Goal: Task Accomplishment & Management: Use online tool/utility

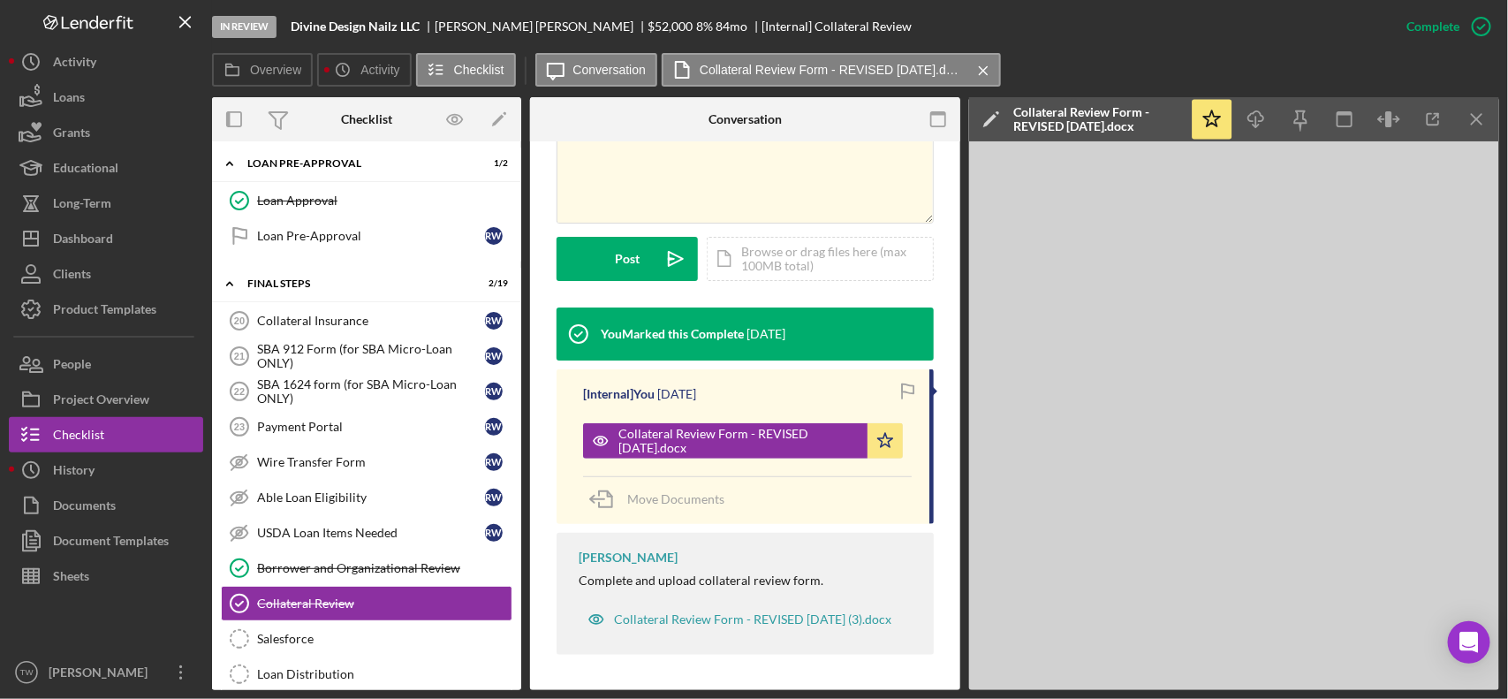
scroll to position [10, 0]
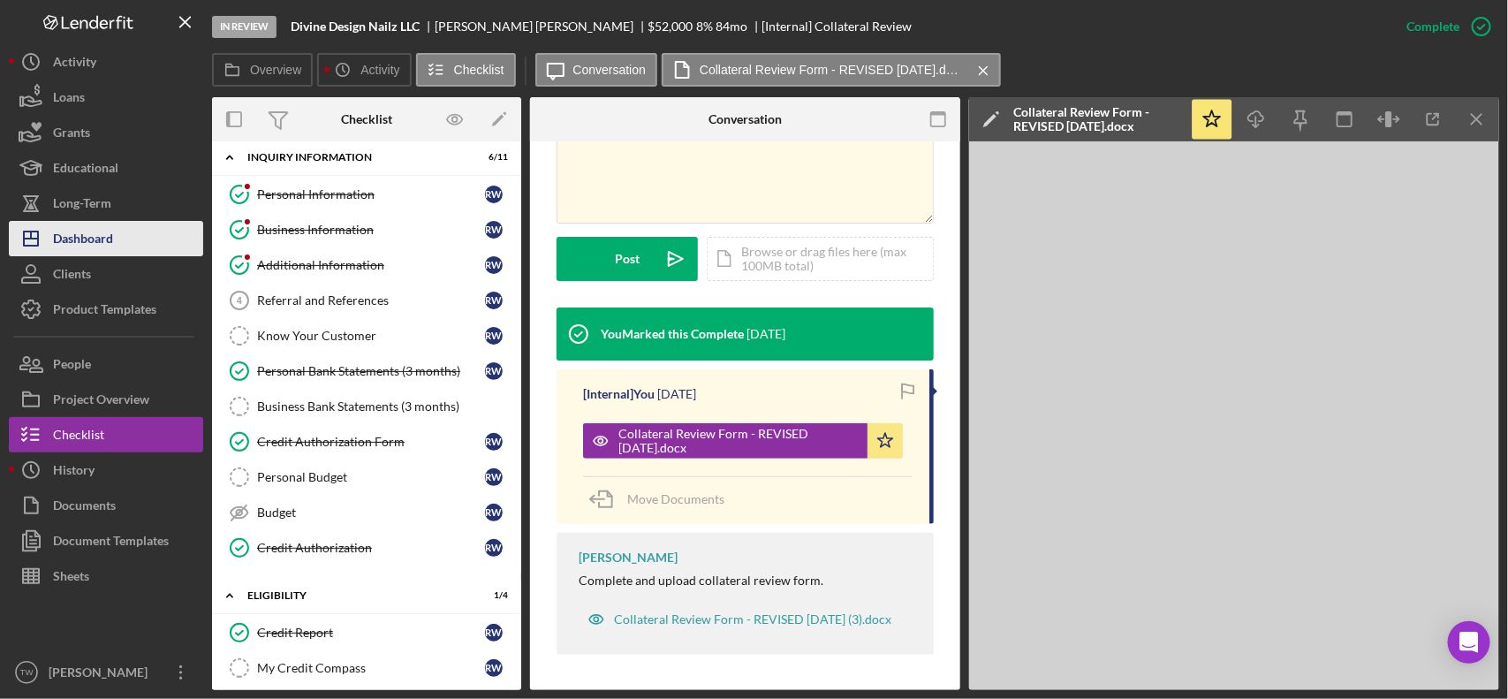
click at [118, 239] on button "Icon/Dashboard Dashboard" at bounding box center [106, 238] width 194 height 35
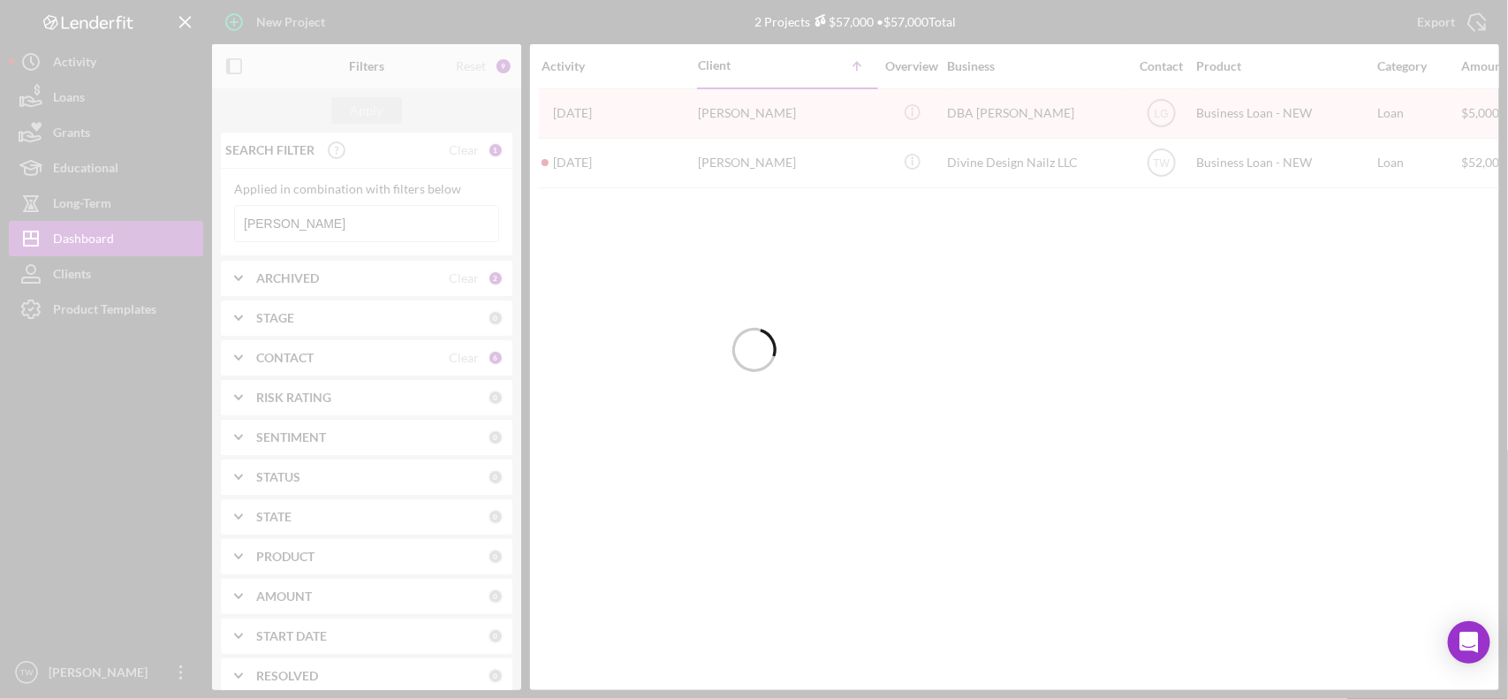
click at [307, 232] on div at bounding box center [754, 349] width 1508 height 699
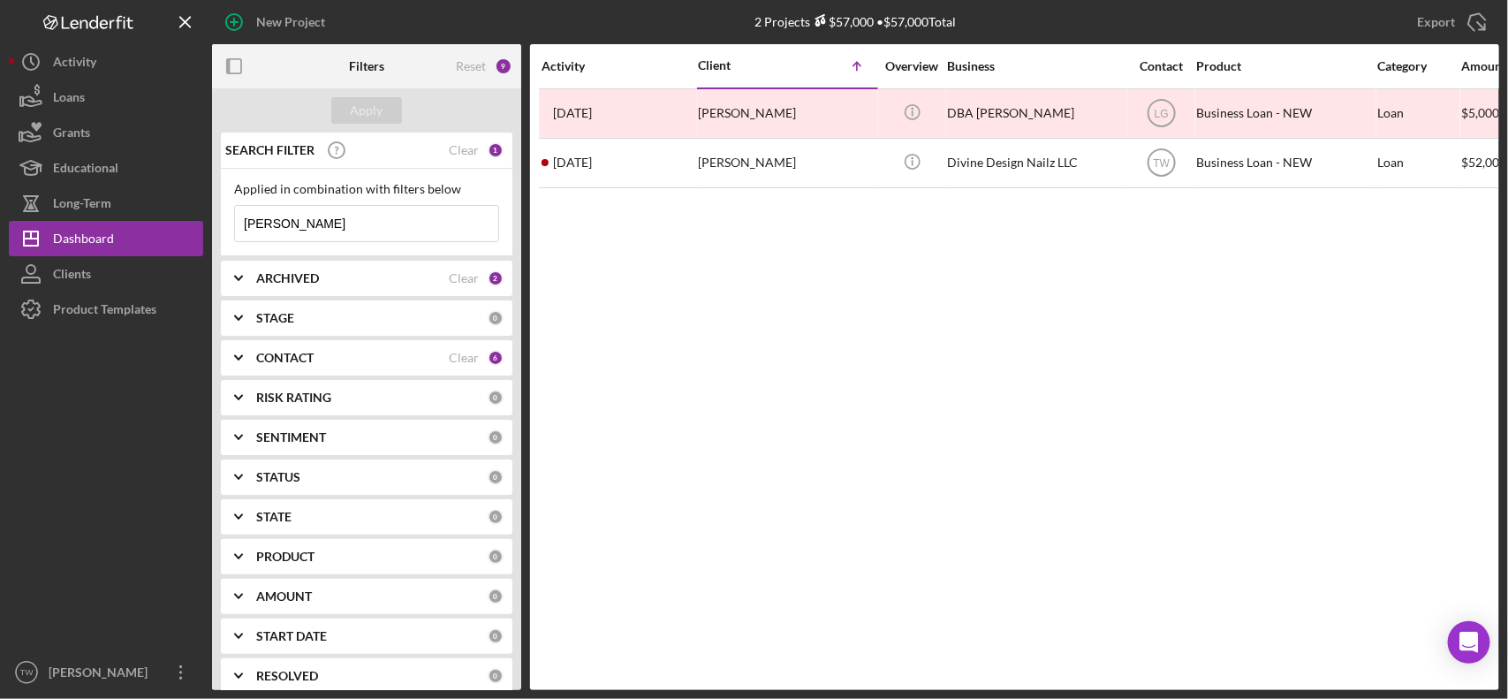
click at [307, 232] on input "[PERSON_NAME]" at bounding box center [366, 223] width 263 height 35
type input "[PERSON_NAME]"
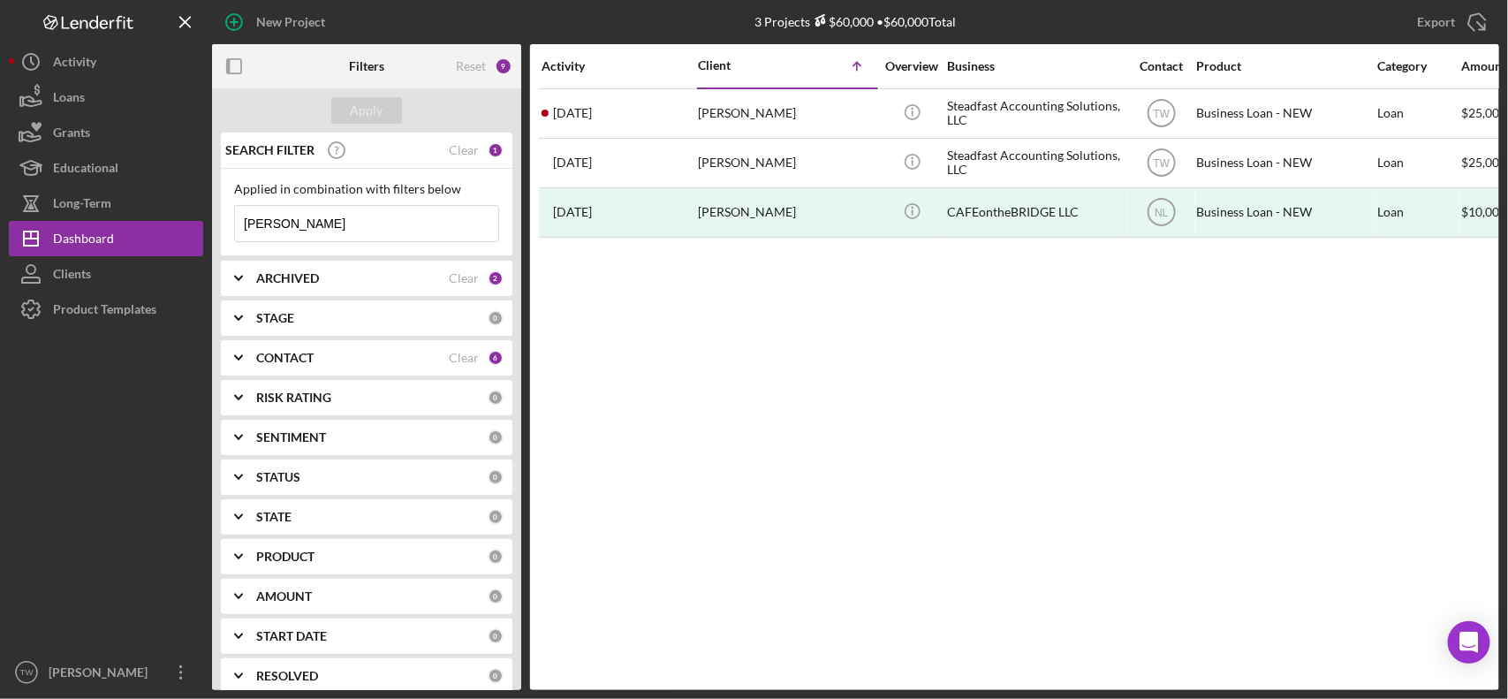
click at [284, 225] on input "[PERSON_NAME]" at bounding box center [366, 223] width 263 height 35
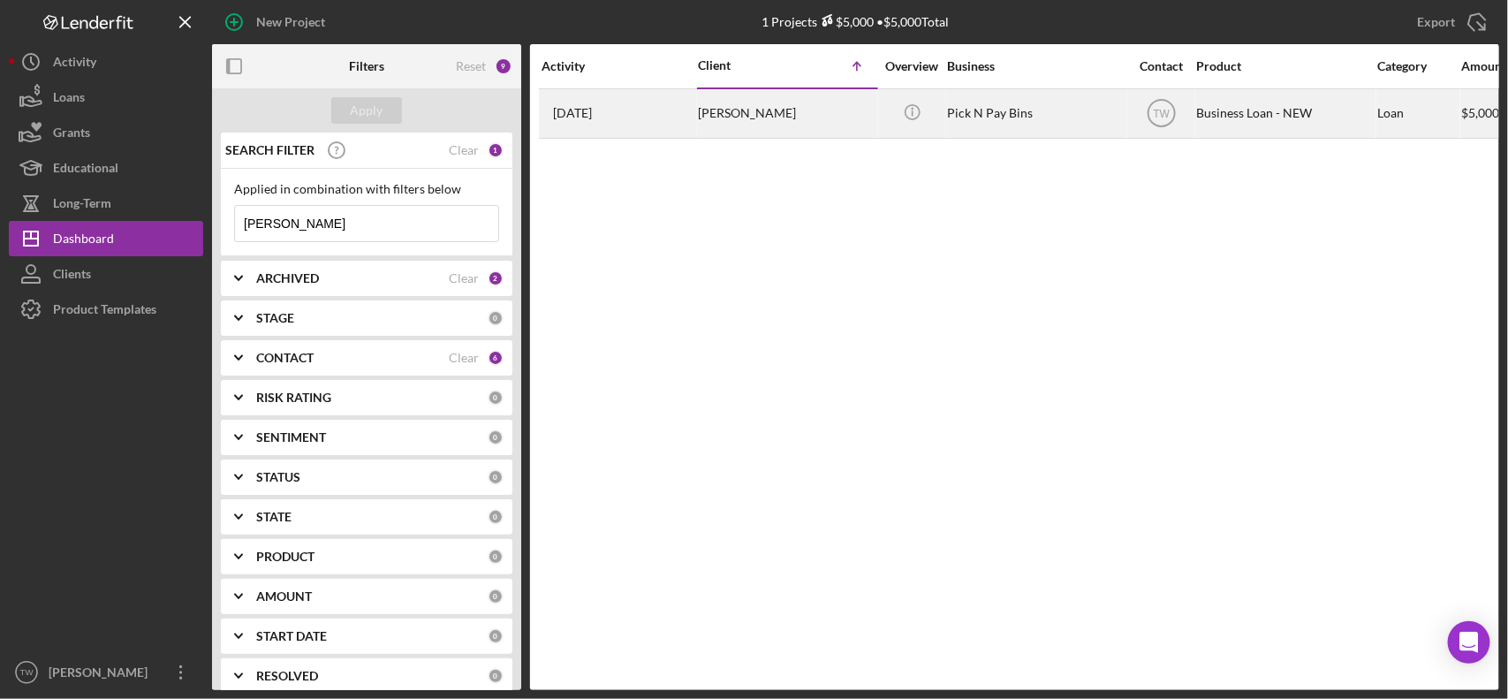
type input "[PERSON_NAME]"
click at [731, 121] on div "[PERSON_NAME]" at bounding box center [786, 113] width 177 height 47
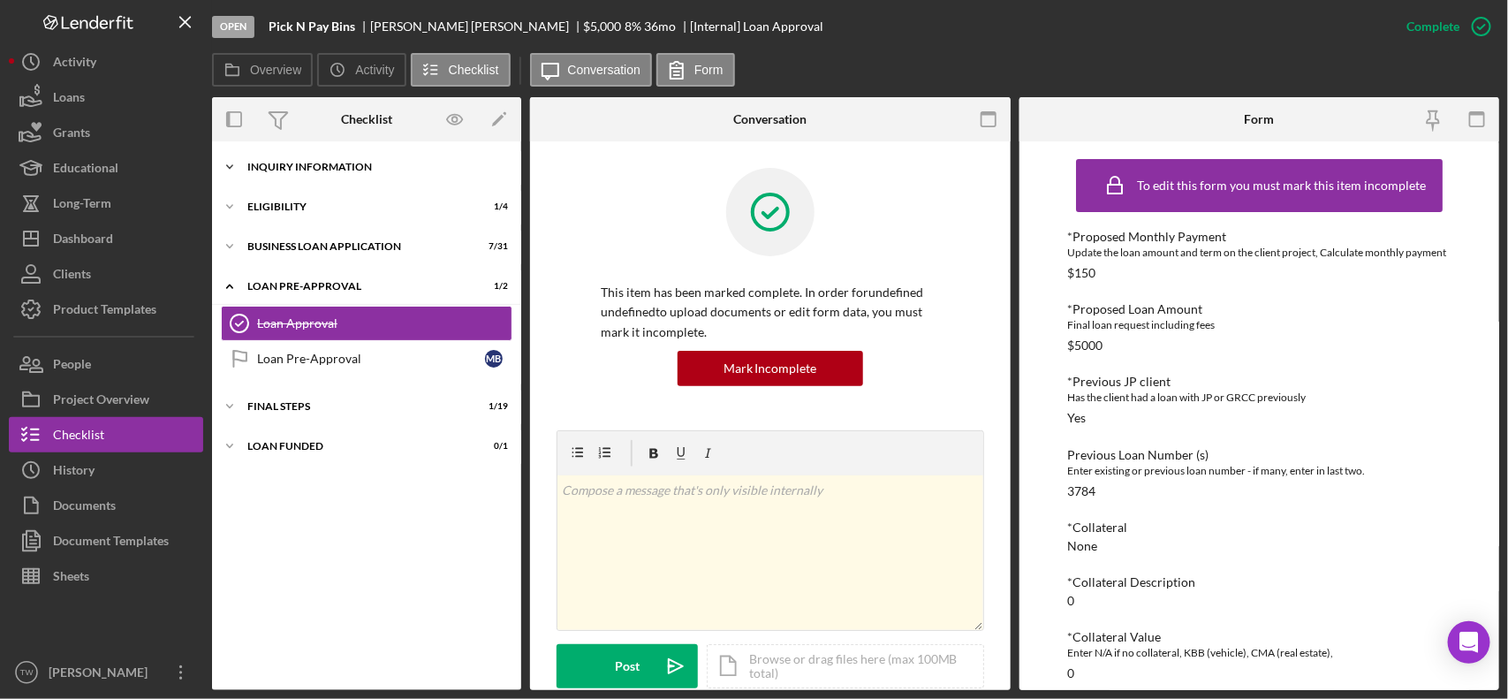
click at [365, 177] on div "Icon/Expander INQUIRY INFORMATION 6 / 11" at bounding box center [366, 166] width 309 height 35
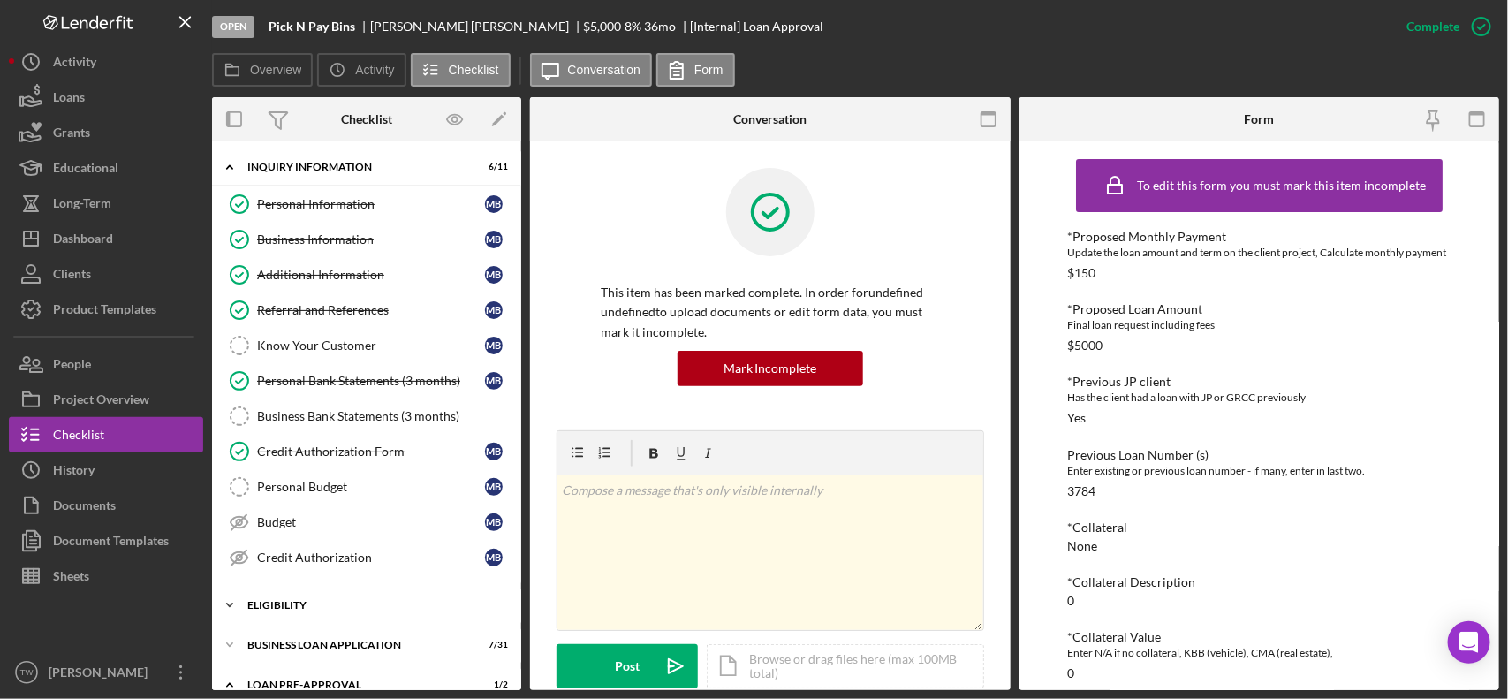
click at [278, 611] on div "ELIGIBILITY" at bounding box center [373, 605] width 252 height 11
click at [281, 649] on div "Credit Report" at bounding box center [371, 642] width 228 height 14
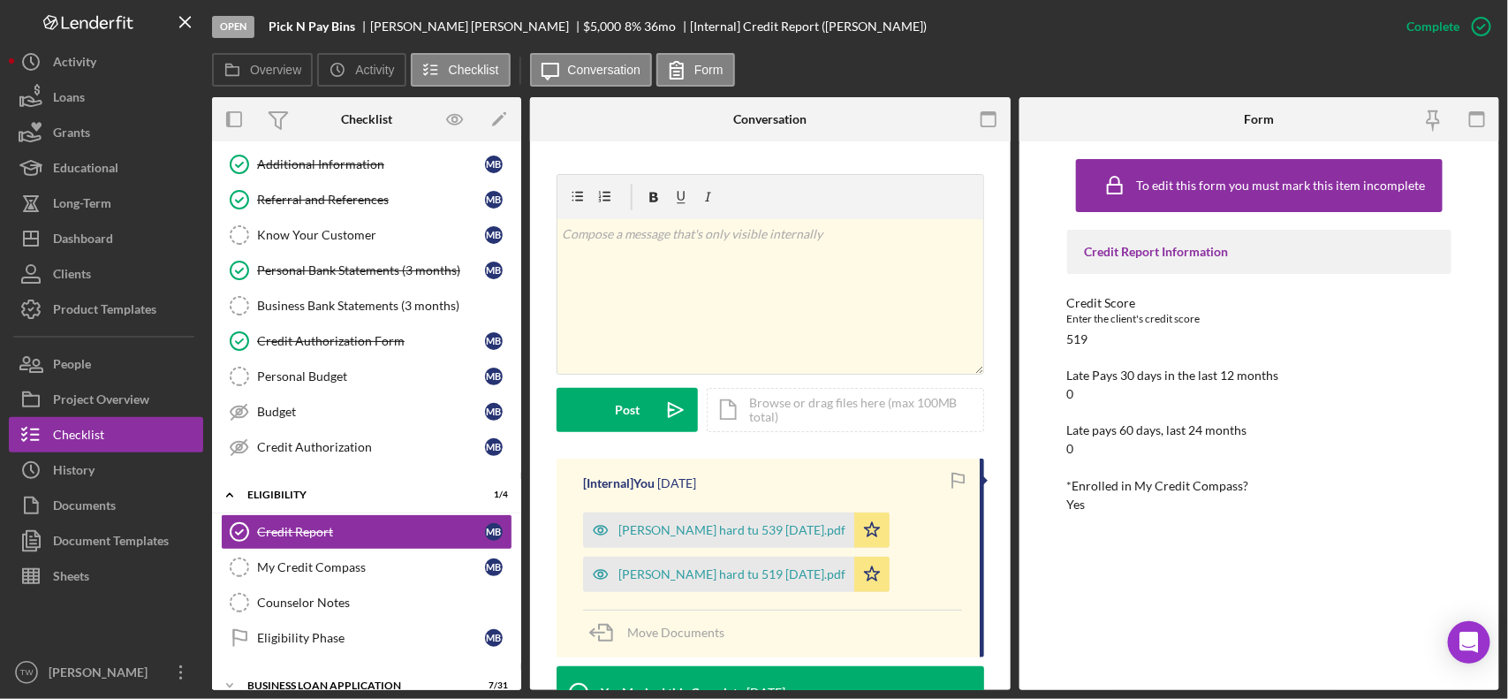
scroll to position [554, 0]
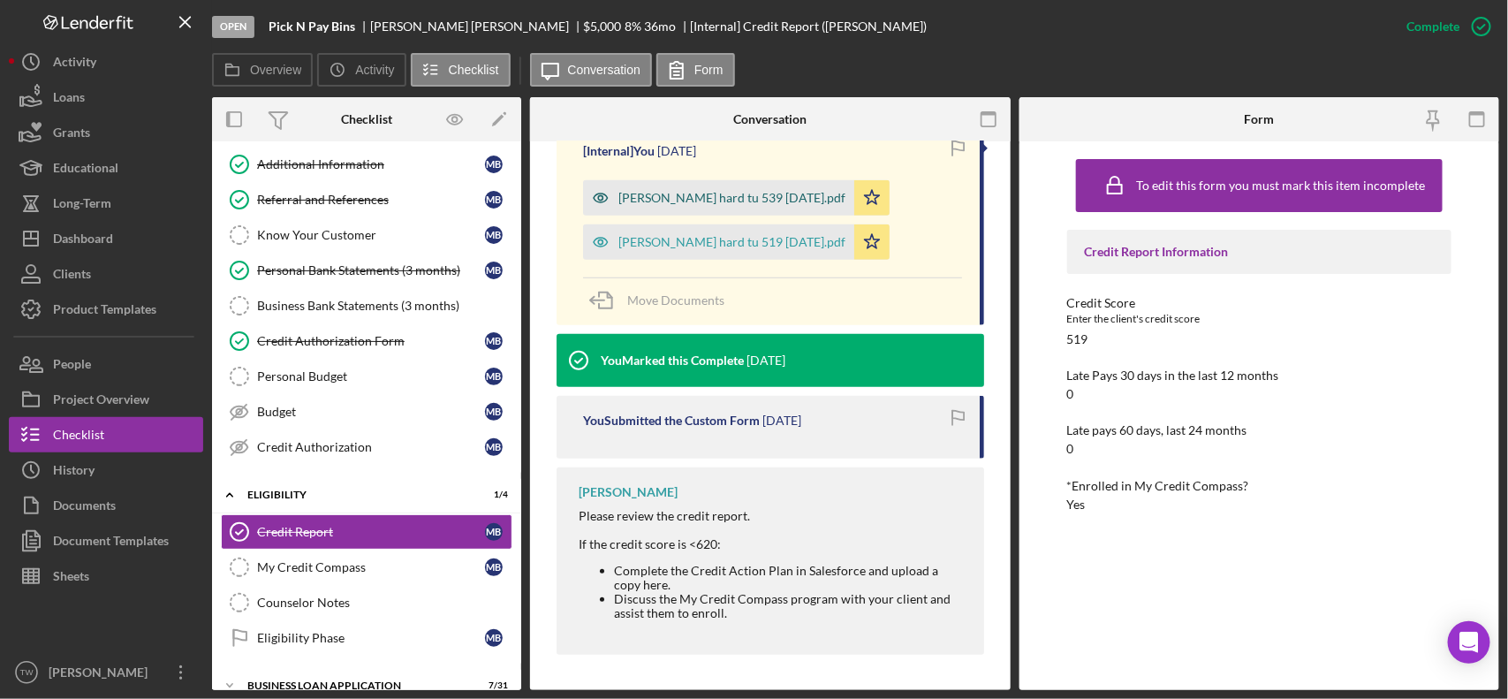
click at [678, 200] on div "[PERSON_NAME] hard tu 539 [DATE].pdf" at bounding box center [731, 198] width 227 height 14
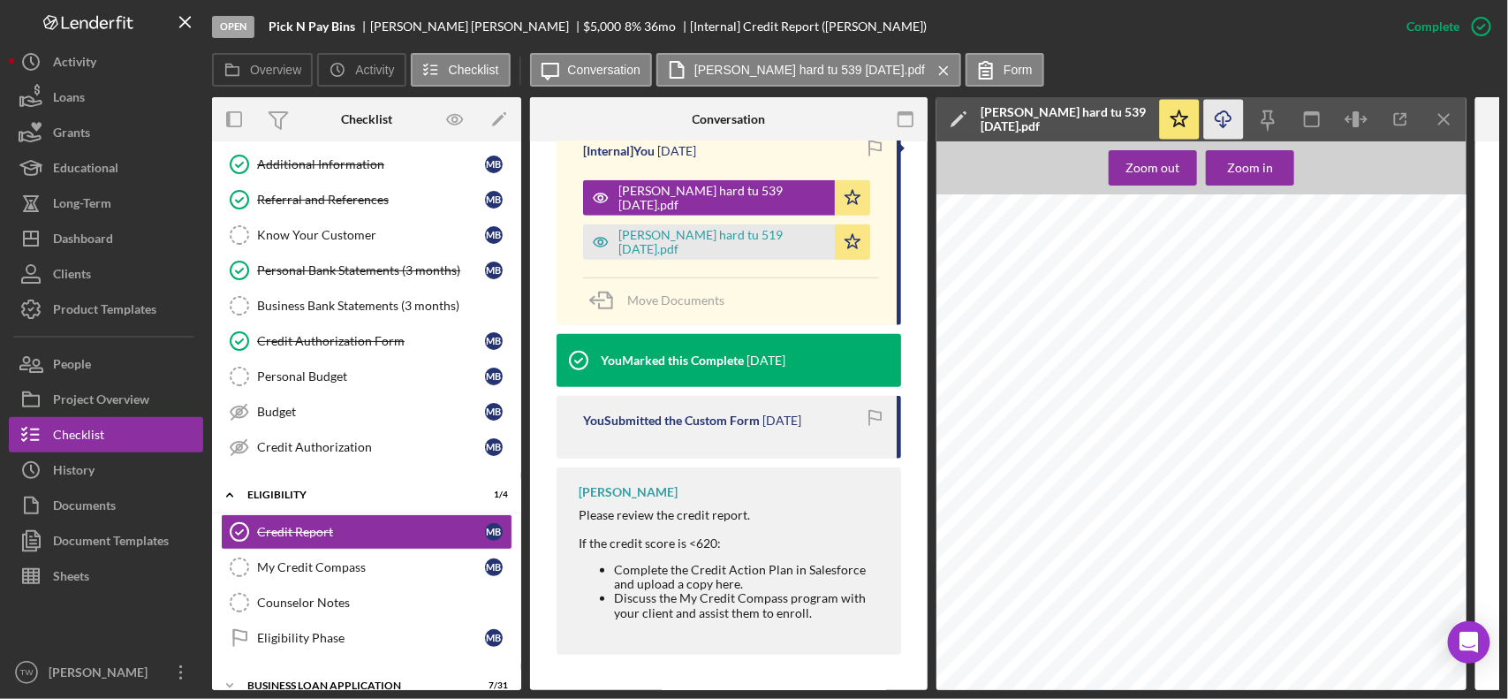
click at [1234, 112] on icon "Icon/Download" at bounding box center [1224, 120] width 40 height 40
